Goal: Task Accomplishment & Management: Manage account settings

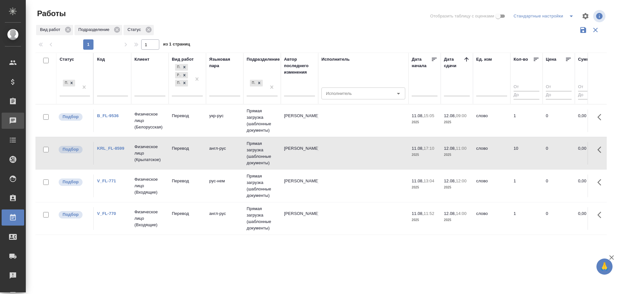
scroll to position [4, 0]
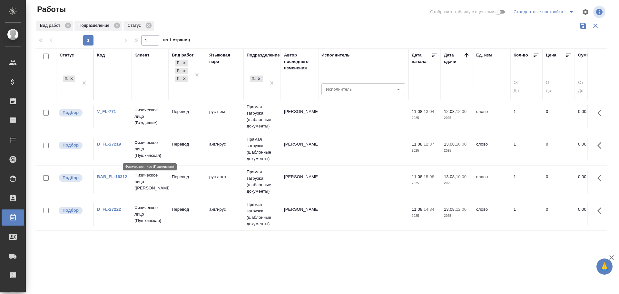
click at [143, 155] on p "Физическое лицо (Пушкинская)" at bounding box center [149, 148] width 31 height 19
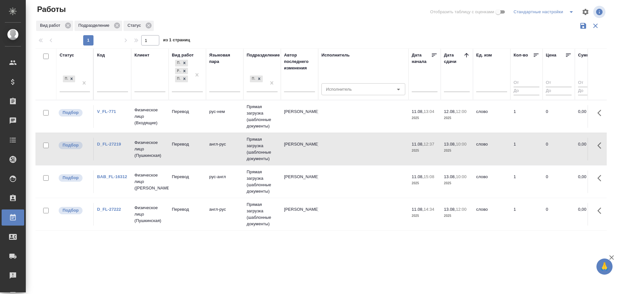
click at [189, 128] on td "Перевод" at bounding box center [187, 116] width 37 height 23
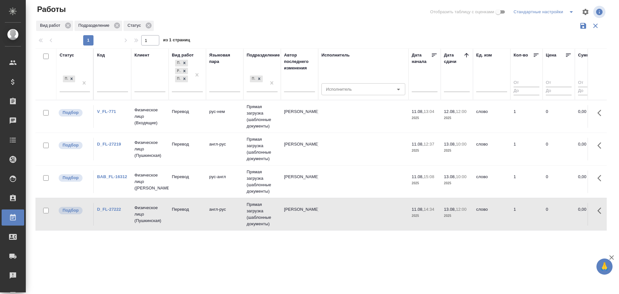
click at [187, 128] on td "Перевод" at bounding box center [187, 116] width 37 height 23
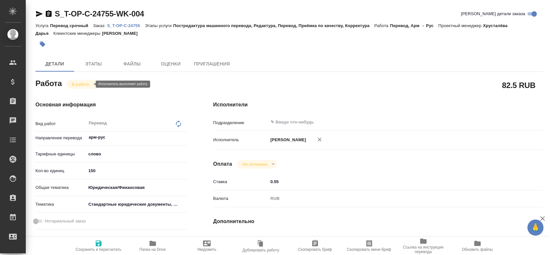
click at [83, 87] on body "🙏 .cls-1 fill:#fff; AWATERA Gusev Alexandr Клиенты Спецификации Заказы 0 Чаты T…" at bounding box center [275, 127] width 550 height 255
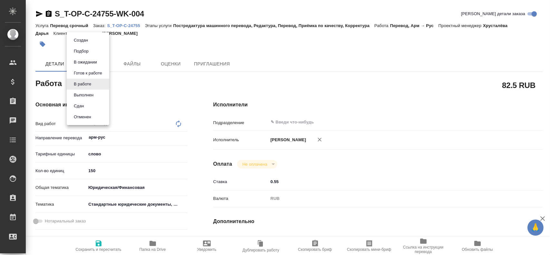
click at [86, 108] on li "Сдан" at bounding box center [88, 106] width 43 height 11
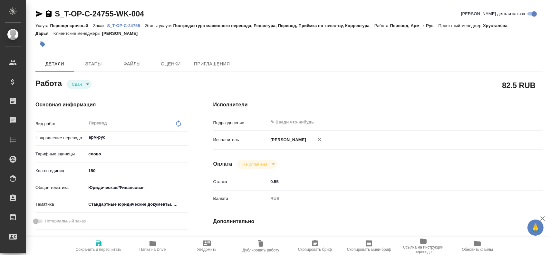
type textarea "x"
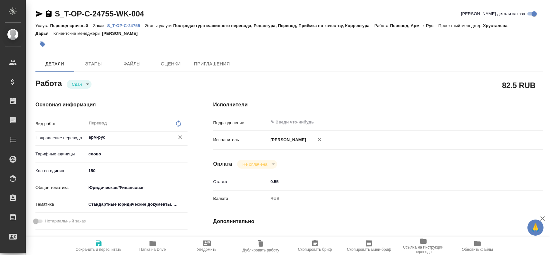
type textarea "x"
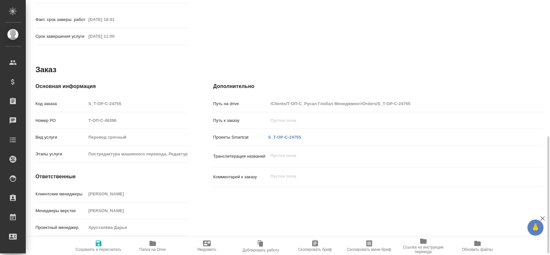
scroll to position [314, 0]
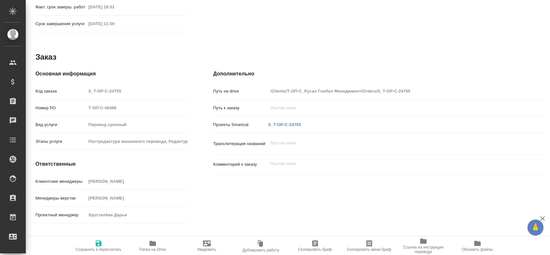
click at [81, 85] on div "Код заказа S_T-OP-C-24755" at bounding box center [111, 90] width 152 height 11
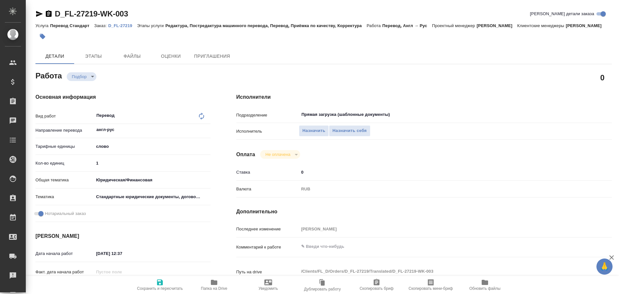
type textarea "x"
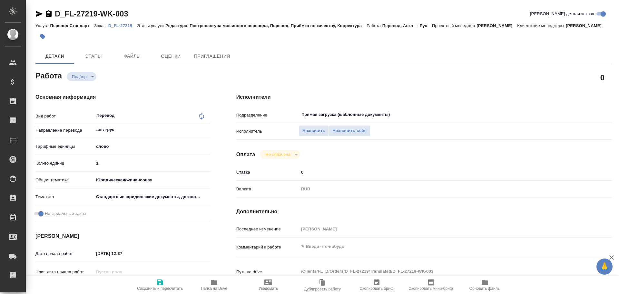
type textarea "x"
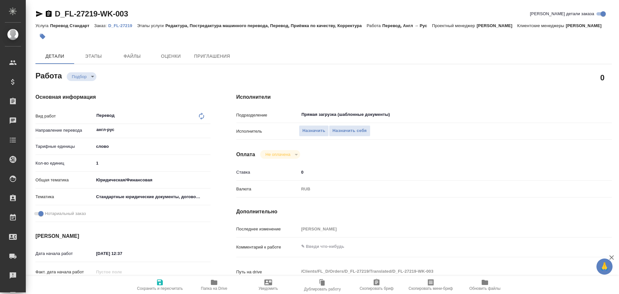
type textarea "x"
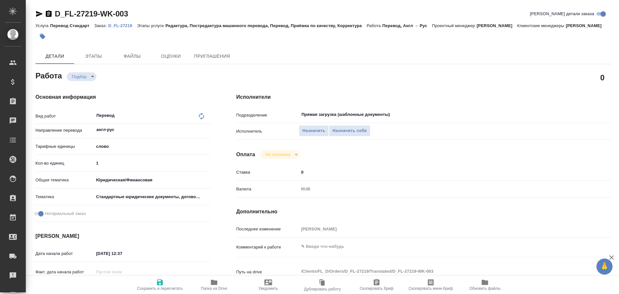
type textarea "x"
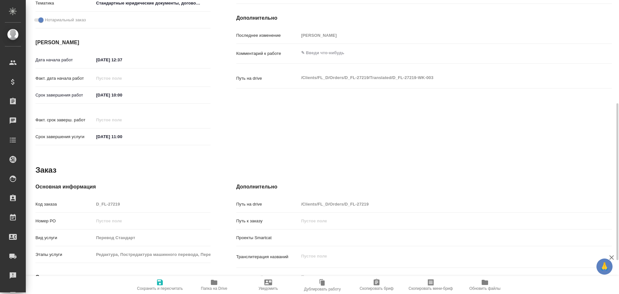
type textarea "x"
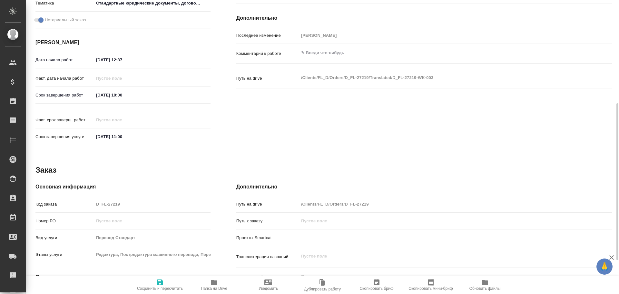
scroll to position [256, 0]
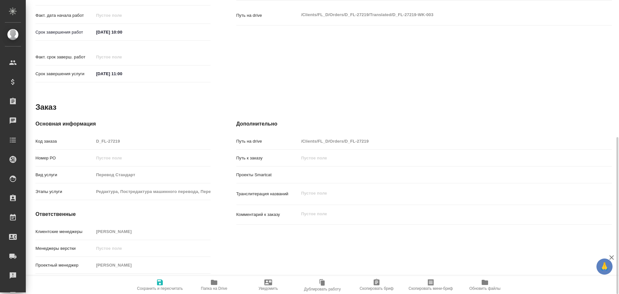
type textarea "x"
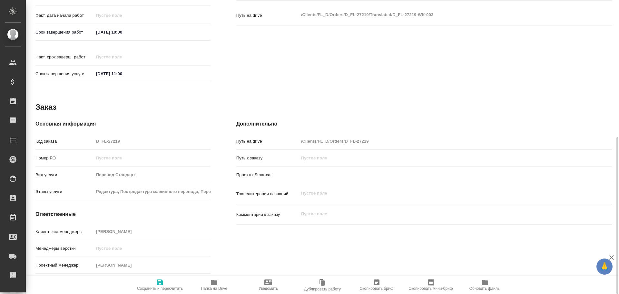
click at [211, 282] on icon "button" at bounding box center [214, 282] width 6 height 5
type textarea "x"
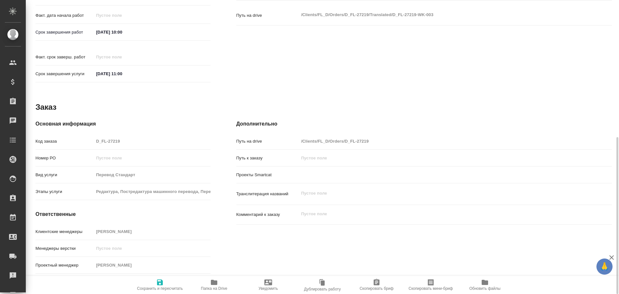
type textarea "x"
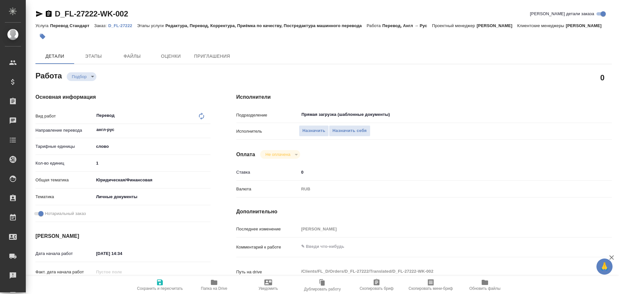
type textarea "x"
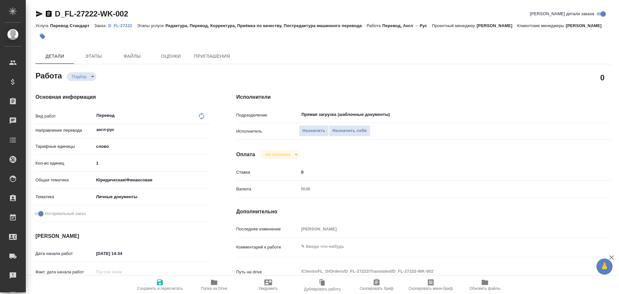
type textarea "x"
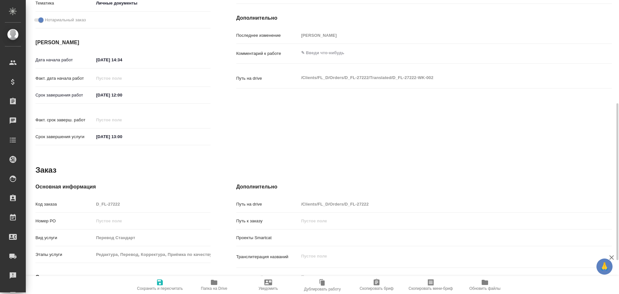
type textarea "x"
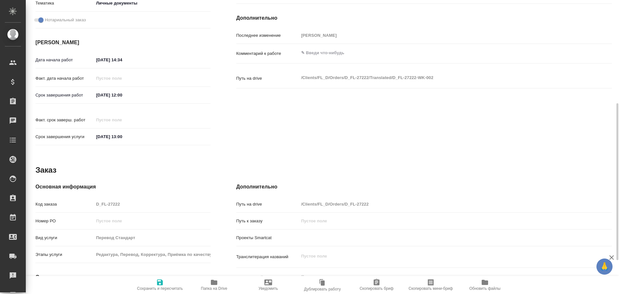
scroll to position [256, 0]
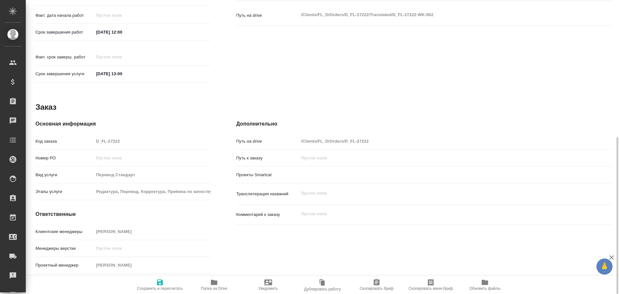
type textarea "x"
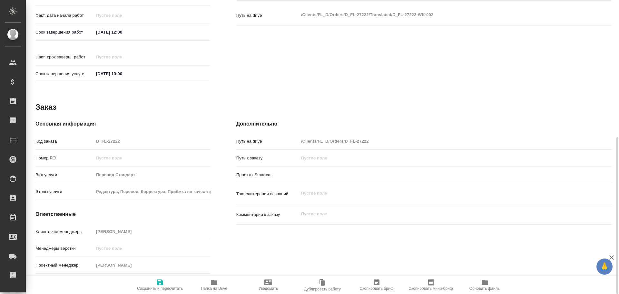
type textarea "x"
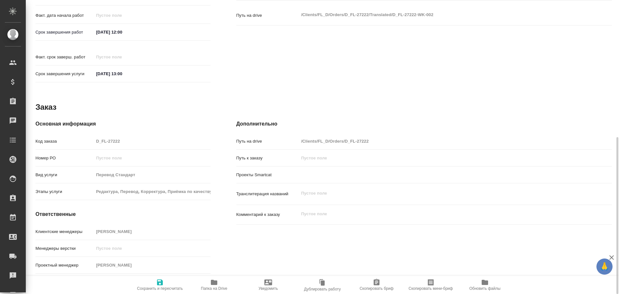
click at [210, 282] on icon "button" at bounding box center [214, 282] width 8 height 8
type textarea "x"
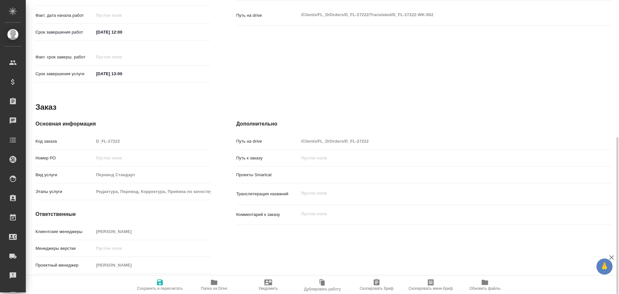
type textarea "x"
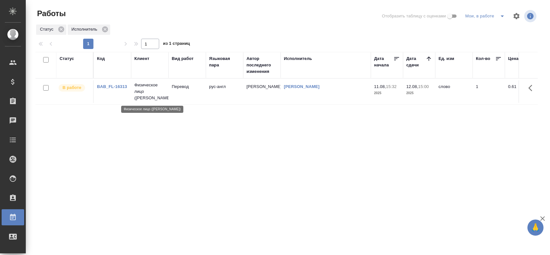
click at [154, 92] on p "Физическое лицо ([PERSON_NAME])" at bounding box center [149, 91] width 31 height 19
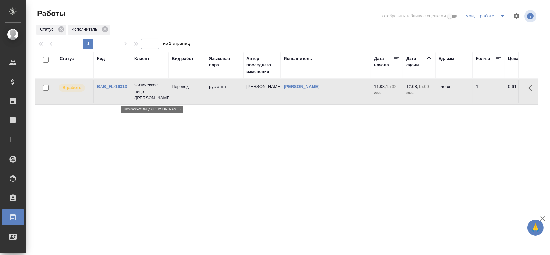
click at [154, 92] on p "Физическое лицо ([PERSON_NAME])" at bounding box center [149, 91] width 31 height 19
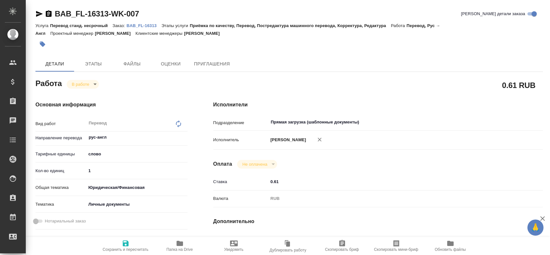
type textarea "x"
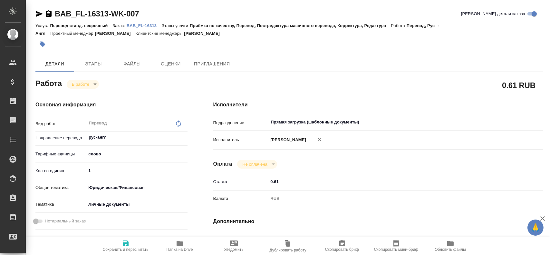
type textarea "x"
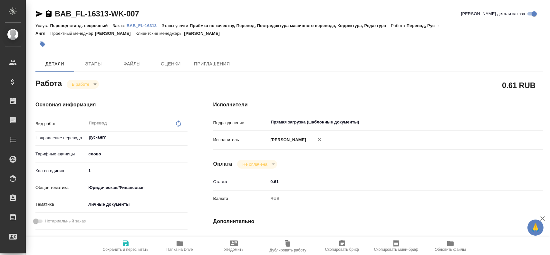
type textarea "x"
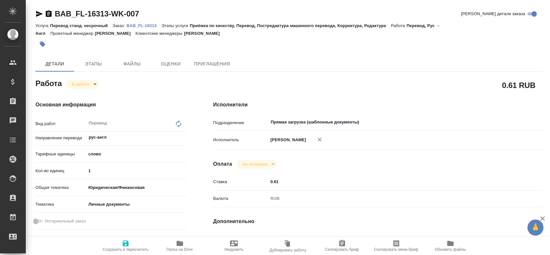
type textarea "x"
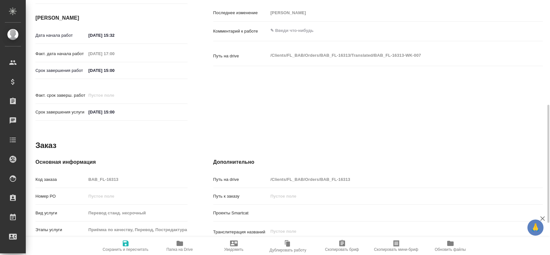
type textarea "x"
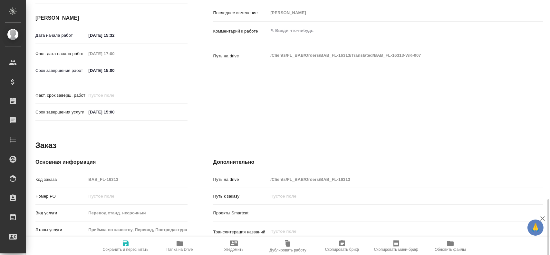
scroll to position [295, 0]
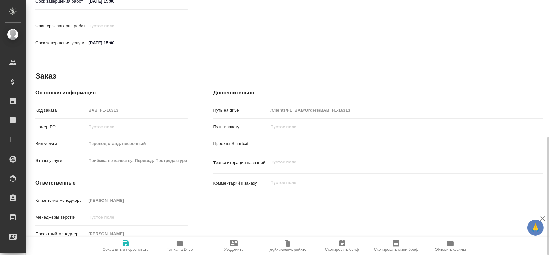
type textarea "x"
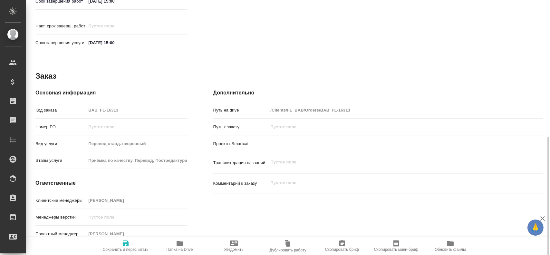
type textarea "x"
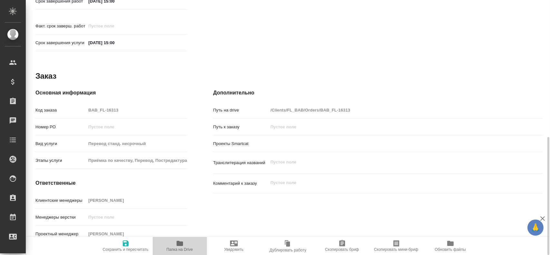
click at [178, 249] on span "Папка на Drive" at bounding box center [180, 249] width 26 height 5
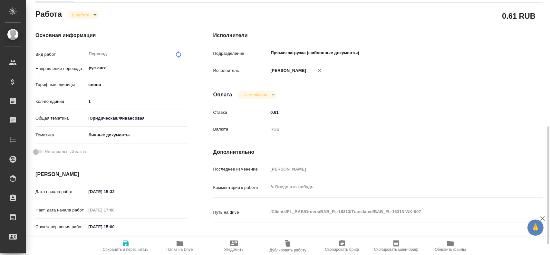
scroll to position [37, 0]
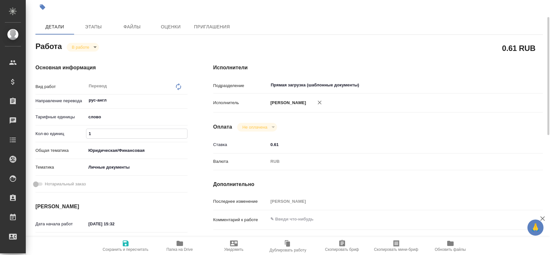
click at [113, 135] on input "1" at bounding box center [136, 133] width 101 height 9
type textarea "x"
type input "10"
type textarea "x"
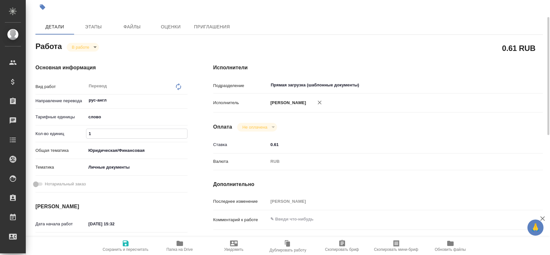
type textarea "x"
type input "100"
type textarea "x"
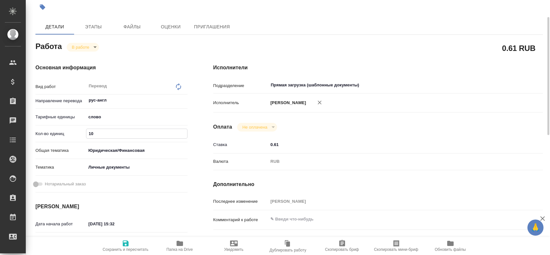
type textarea "x"
type input "100"
click at [129, 245] on icon "button" at bounding box center [126, 244] width 8 height 8
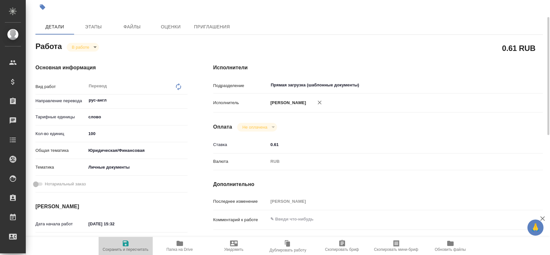
type textarea "x"
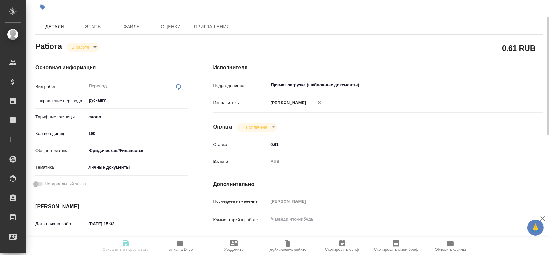
type textarea "x"
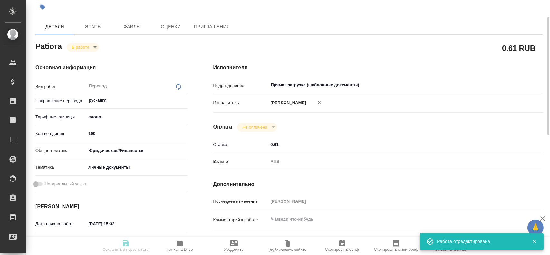
type input "inProgress"
type textarea "Перевод"
type textarea "x"
type input "рус-англ"
type input "5a8b1489cc6b4906c91bfd90"
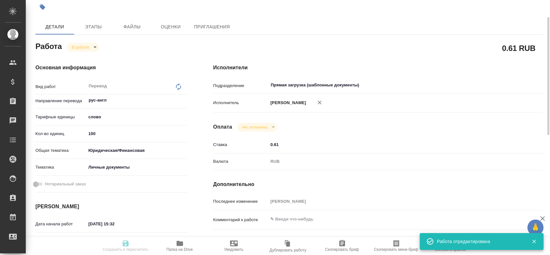
type input "100"
type input "yr-fn"
type input "5a8b8b956a9677013d343cfe"
type input "[DATE] 15:32"
type input "[DATE] 17:00"
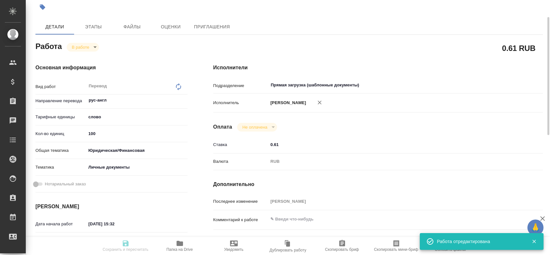
type input "[DATE] 15:00"
type input "Прямая загрузка (шаблонные документы)"
type input "notPayed"
type input "0.61"
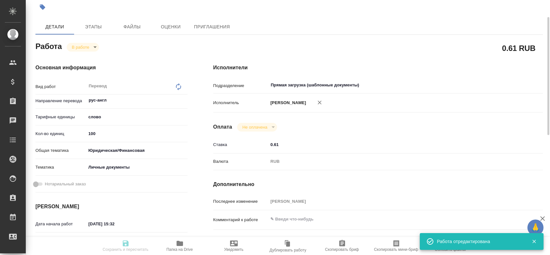
type input "RUB"
type input "[PERSON_NAME]"
type textarea "x"
type textarea "/Clients/FL_BAB/Orders/BAB_FL-16313/Translated/BAB_FL-16313-WK-007"
type textarea "x"
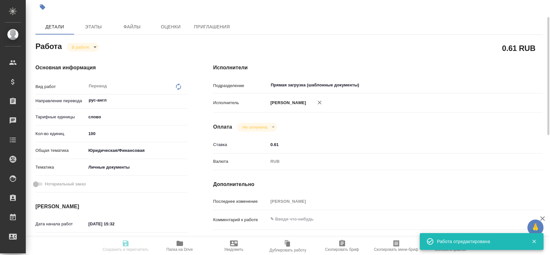
type input "BAB_FL-16313"
type input "Перевод станд. несрочный"
type input "Приёмка по качеству, Перевод, Постредактура машинного перевода, Корректура, Ред…"
type input "[PERSON_NAME]"
type input "/Clients/FL_BAB/Orders/BAB_FL-16313"
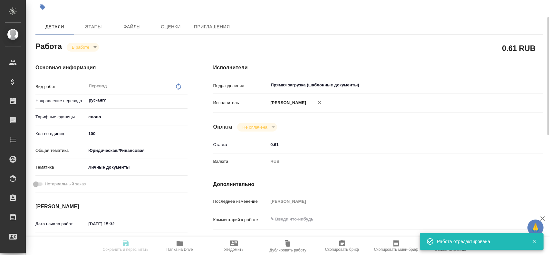
type textarea "x"
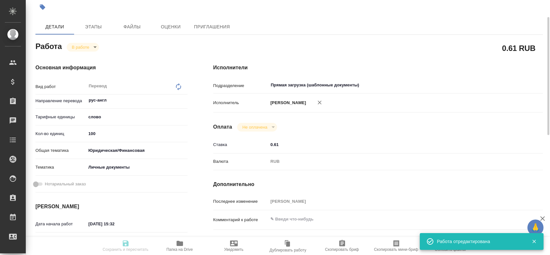
type textarea "x"
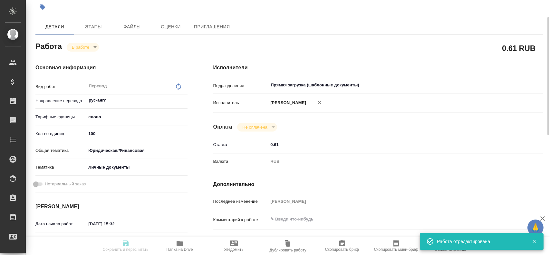
type textarea "x"
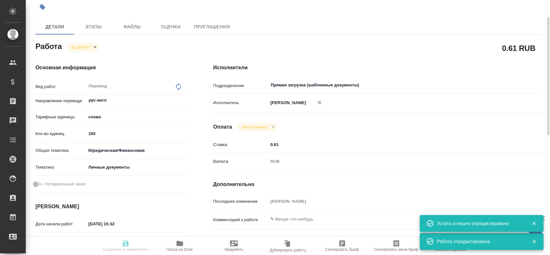
type textarea "x"
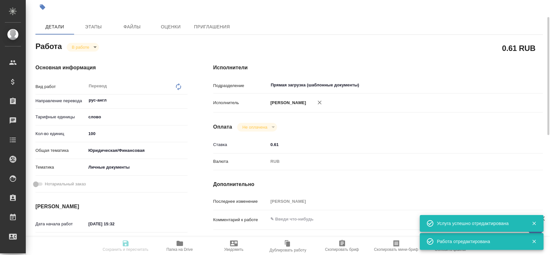
type textarea "x"
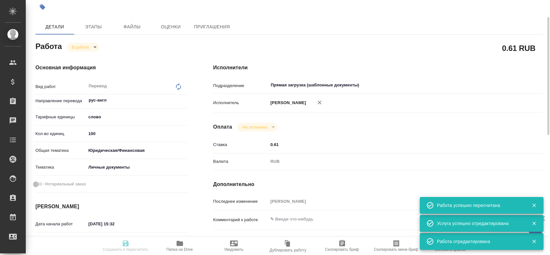
type input "inProgress"
type textarea "Перевод"
type textarea "x"
type input "рус-англ"
type input "5a8b1489cc6b4906c91bfd90"
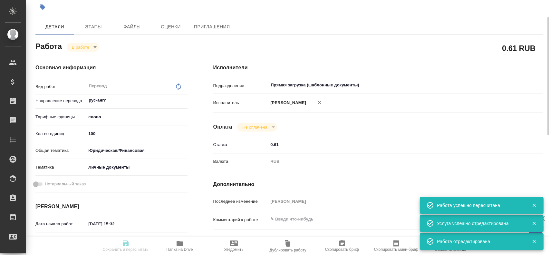
type input "100"
type input "yr-fn"
type input "5a8b8b956a9677013d343cfe"
type input "[DATE] 15:32"
type input "[DATE] 17:00"
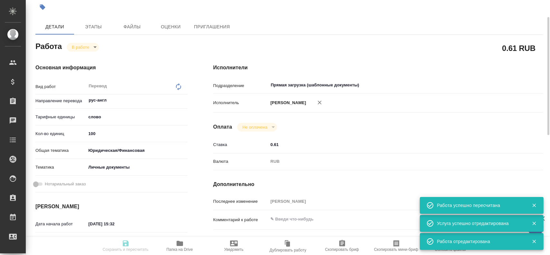
type input "[DATE] 15:00"
type input "Прямая загрузка (шаблонные документы)"
type input "notPayed"
type input "0.61"
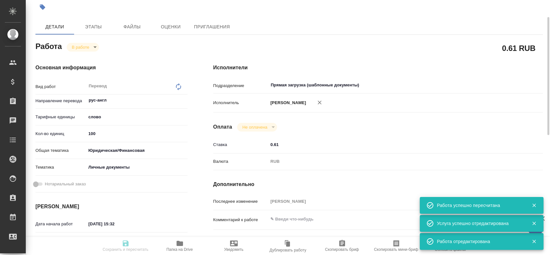
type input "RUB"
type input "[PERSON_NAME]"
type textarea "x"
type textarea "/Clients/FL_BAB/Orders/BAB_FL-16313/Translated/BAB_FL-16313-WK-007"
type textarea "x"
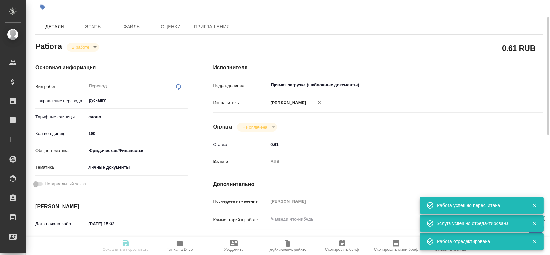
type input "BAB_FL-16313"
type input "Перевод станд. несрочный"
type input "Приёмка по качеству, Перевод, Постредактура машинного перевода, Корректура, Ред…"
type input "[PERSON_NAME]"
type input "/Clients/FL_BAB/Orders/BAB_FL-16313"
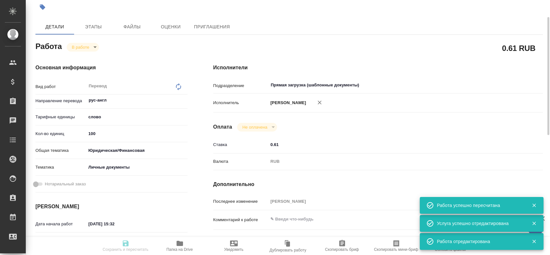
type textarea "x"
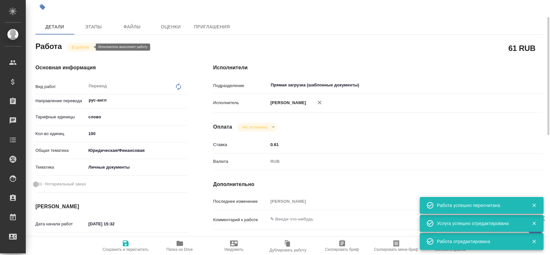
type textarea "x"
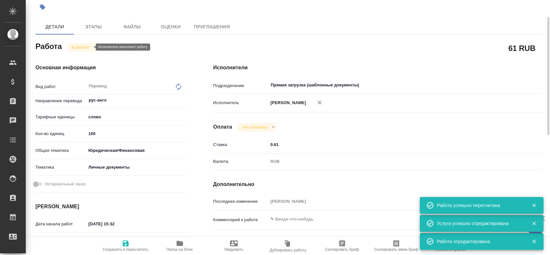
type textarea "x"
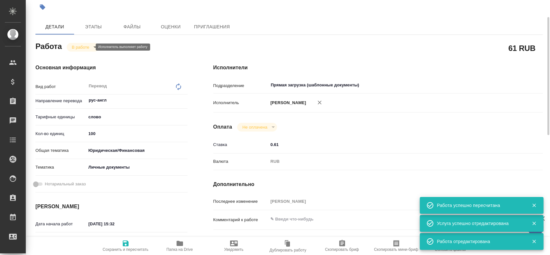
type textarea "x"
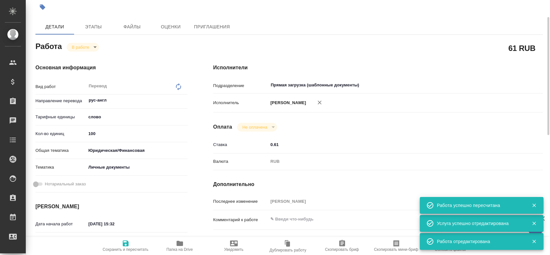
type textarea "x"
click at [77, 47] on body "🙏 .cls-1 fill:#fff; AWATERA [PERSON_NAME] Спецификации Заказы 0 Чаты Todo Проек…" at bounding box center [275, 127] width 550 height 255
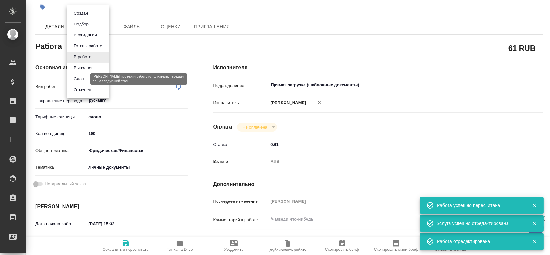
type textarea "x"
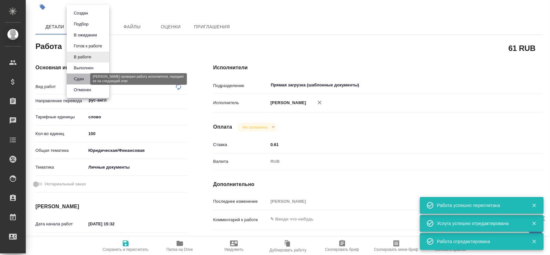
click at [80, 80] on button "Сдан" at bounding box center [79, 78] width 14 height 7
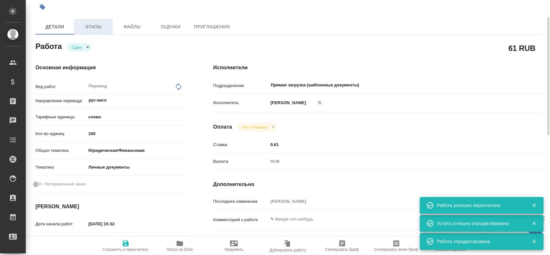
type textarea "x"
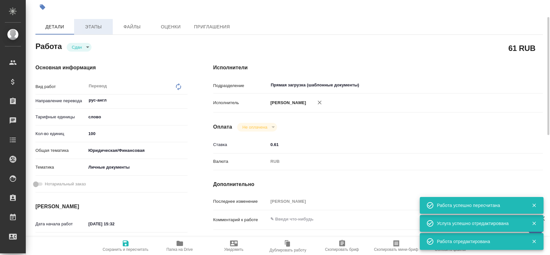
type textarea "x"
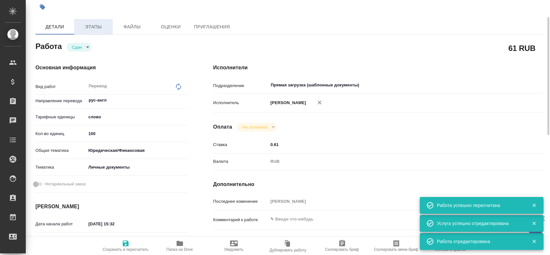
type textarea "x"
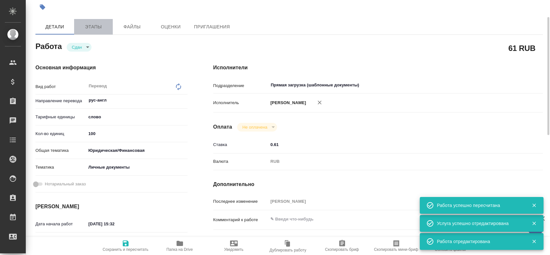
click at [91, 23] on span "Этапы" at bounding box center [93, 27] width 31 height 8
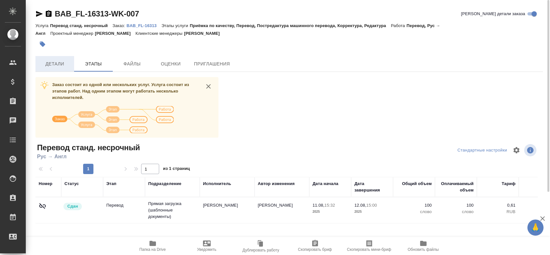
click at [55, 64] on span "Детали" at bounding box center [54, 64] width 31 height 8
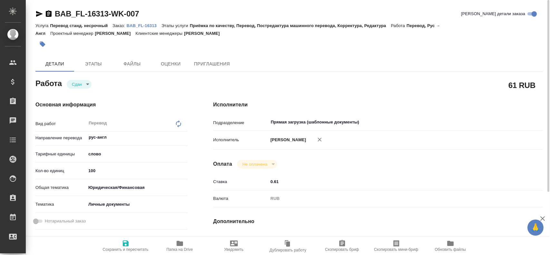
type textarea "x"
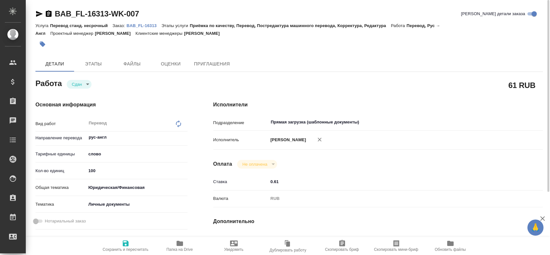
type textarea "x"
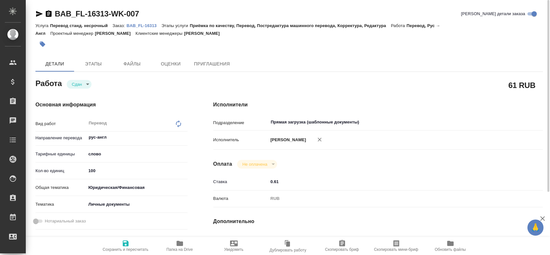
type textarea "x"
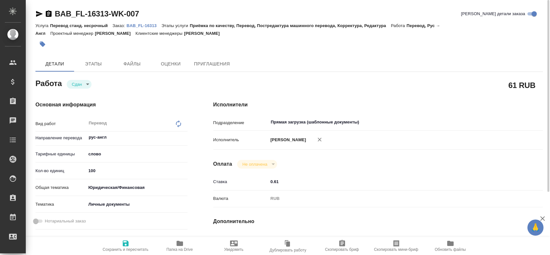
type textarea "x"
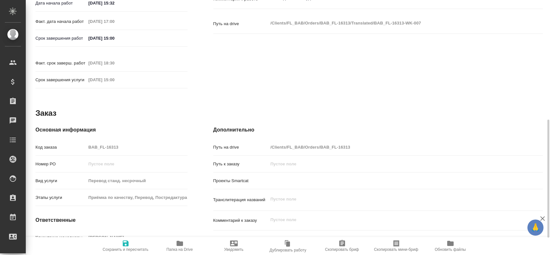
type textarea "x"
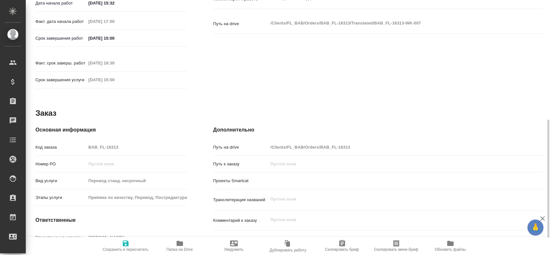
scroll to position [295, 0]
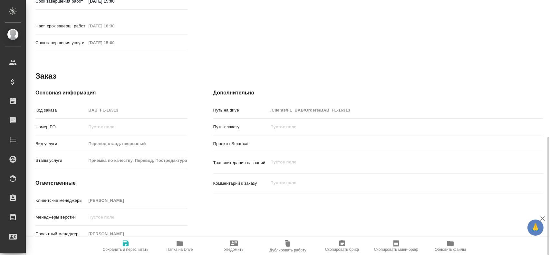
type textarea "x"
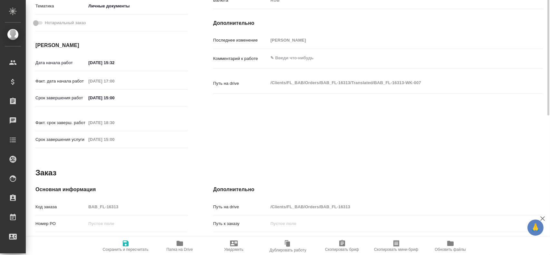
scroll to position [231, 0]
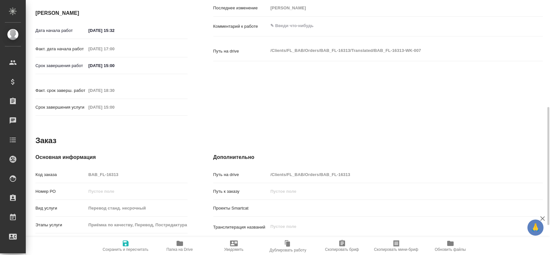
click at [77, 169] on div "Код заказа BAB_FL-16313" at bounding box center [111, 174] width 152 height 11
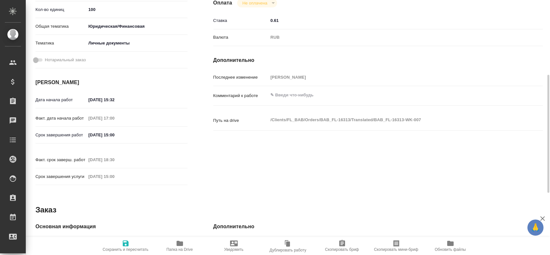
scroll to position [290, 0]
